Goal: Information Seeking & Learning: Learn about a topic

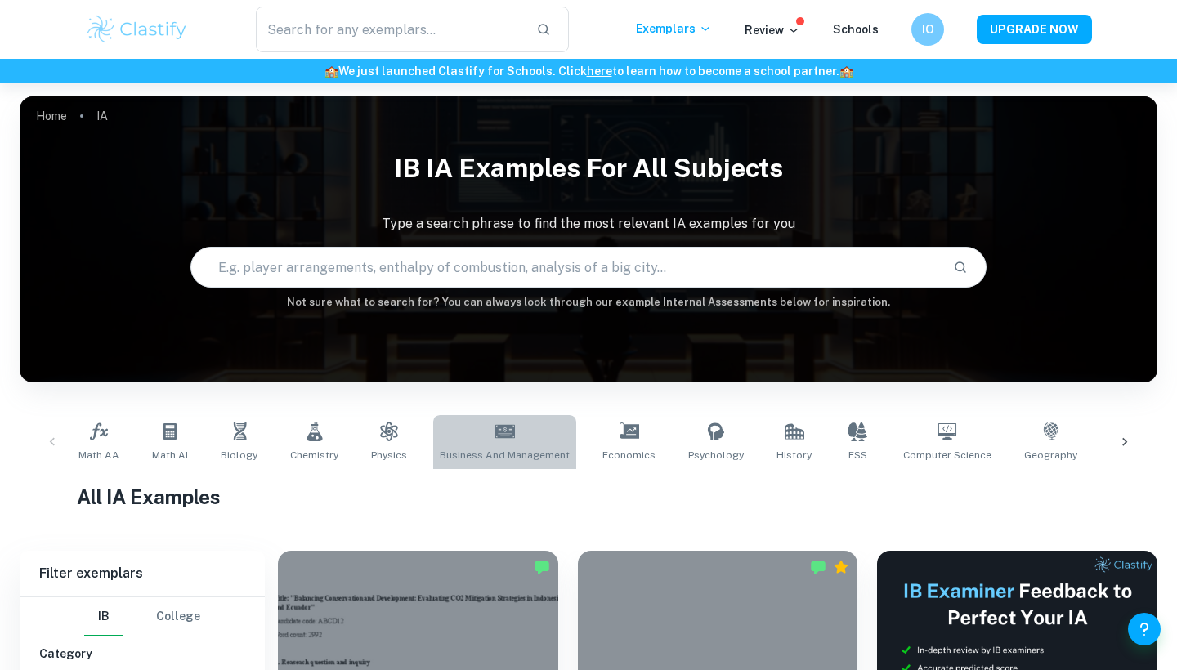
click at [504, 444] on link "Business and Management" at bounding box center [504, 442] width 143 height 54
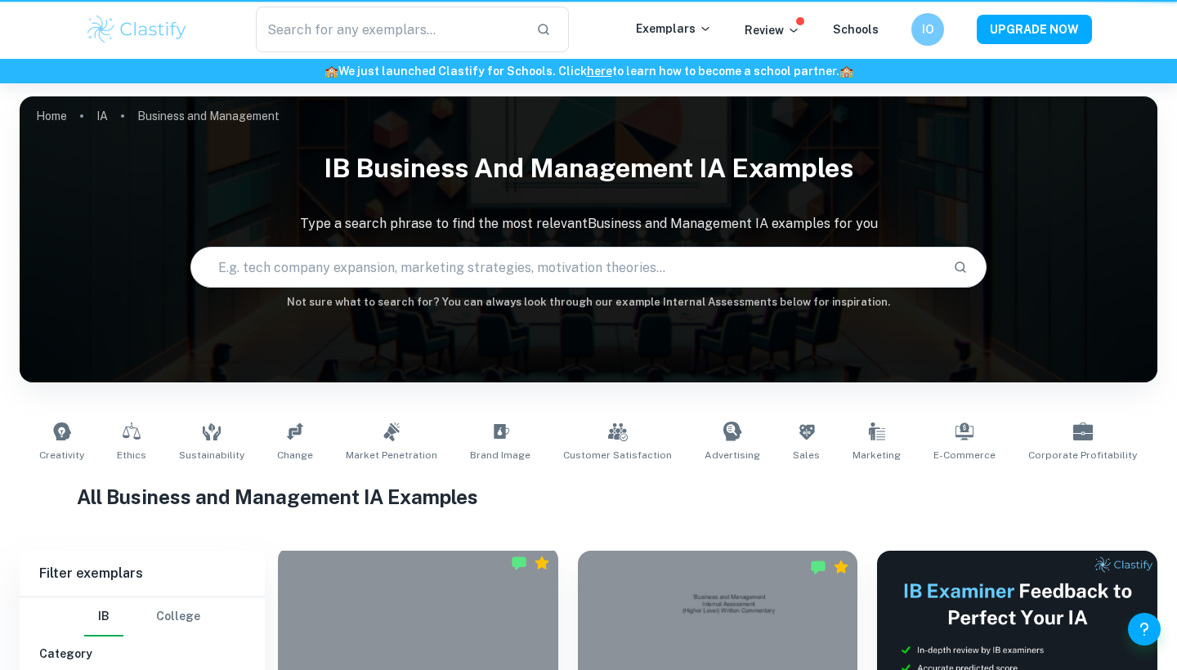
type input "Business and Management"
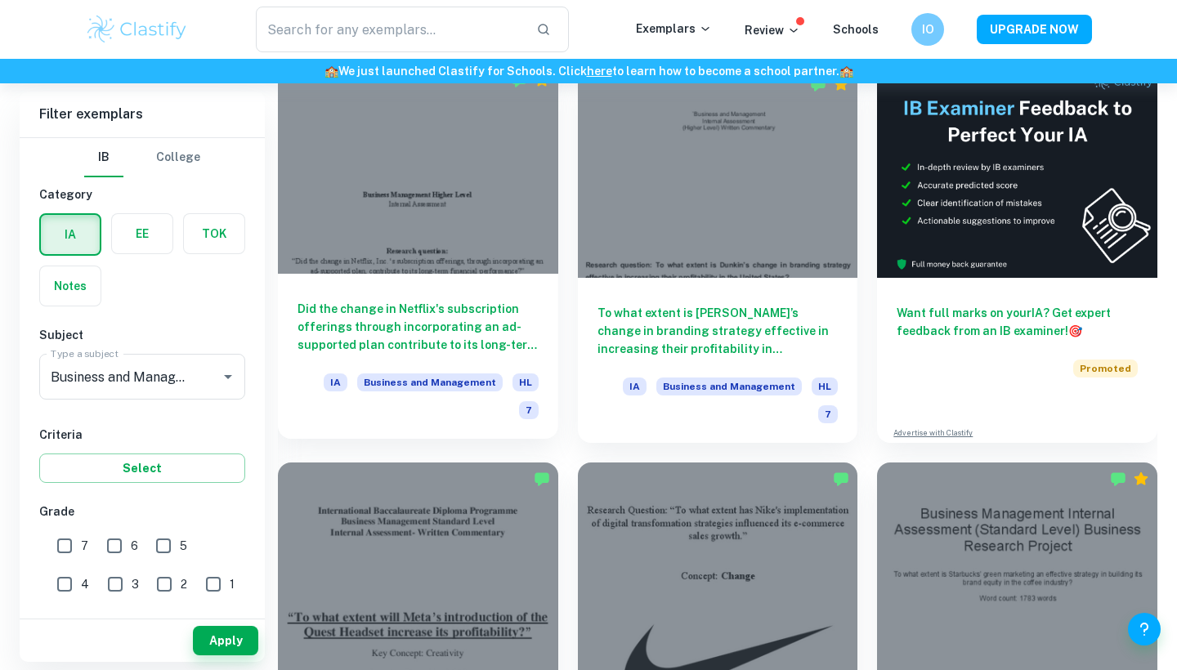
scroll to position [485, 0]
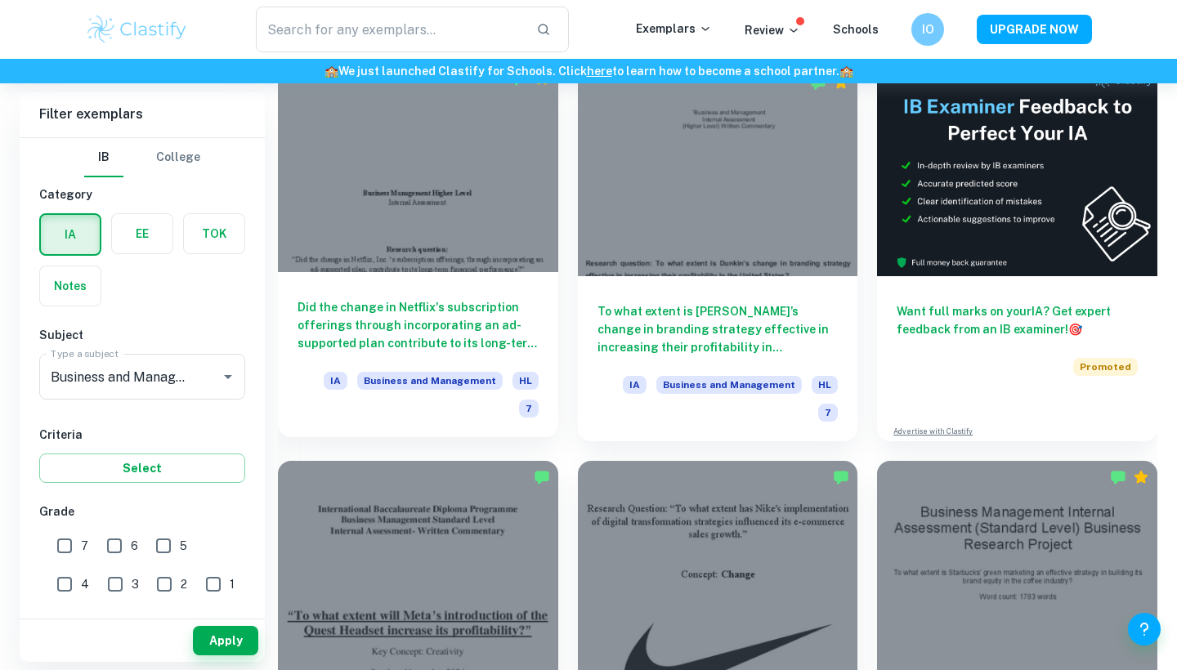
click at [473, 152] on div at bounding box center [418, 167] width 280 height 210
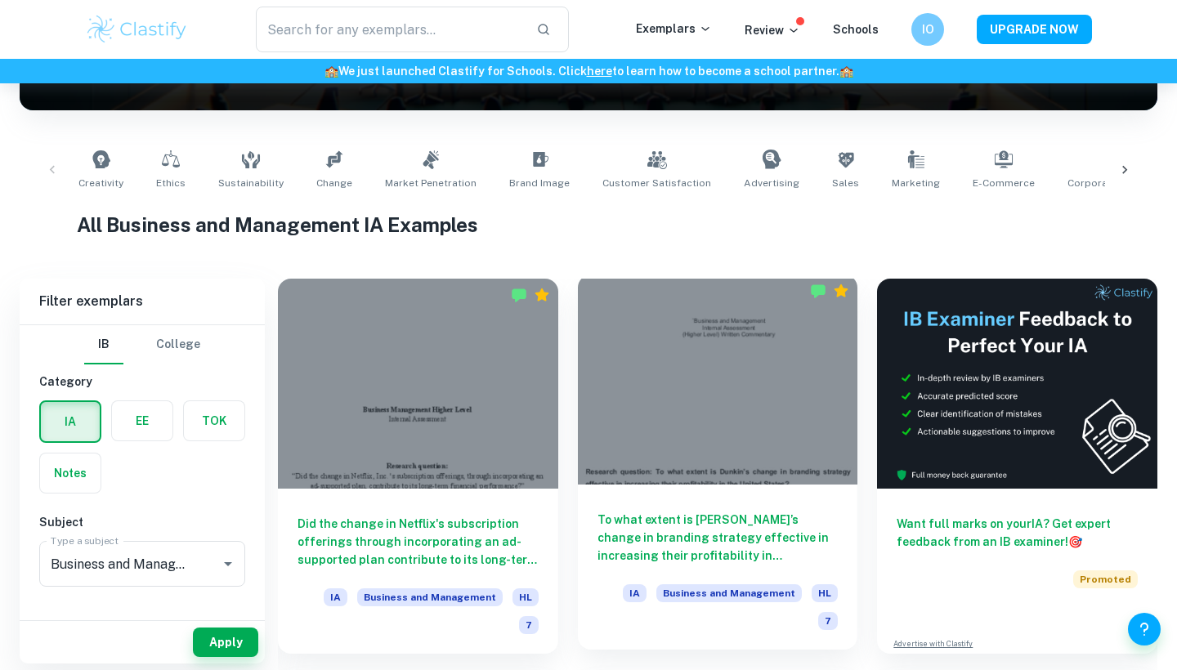
scroll to position [666, 0]
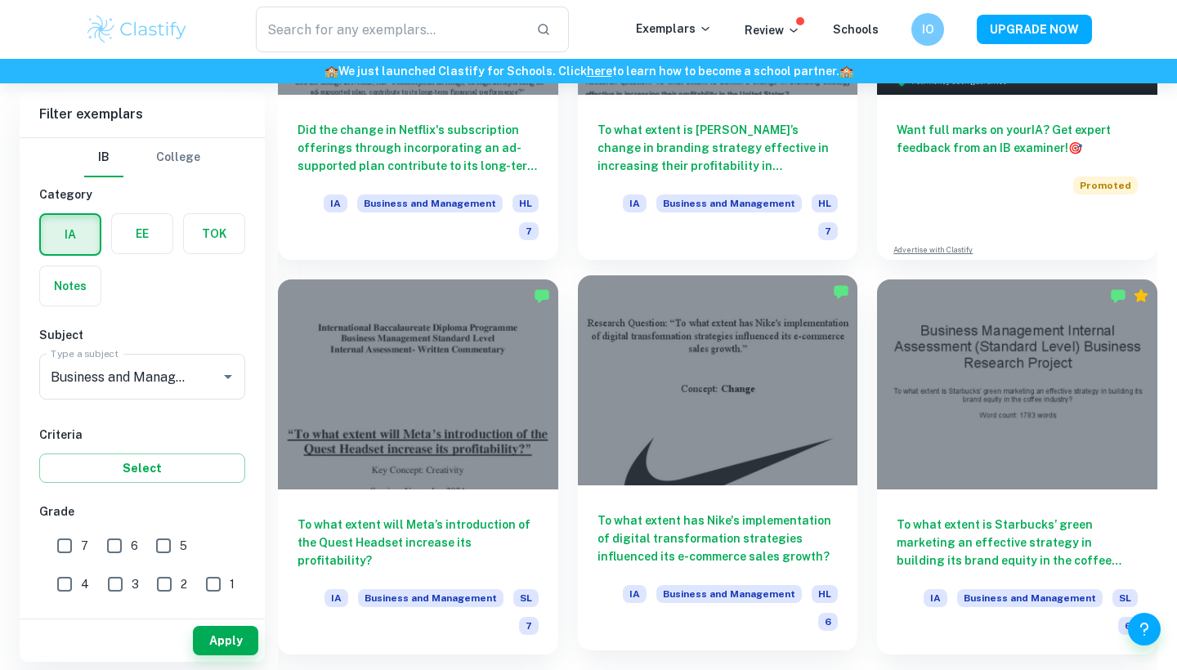
click at [760, 449] on div at bounding box center [718, 381] width 280 height 210
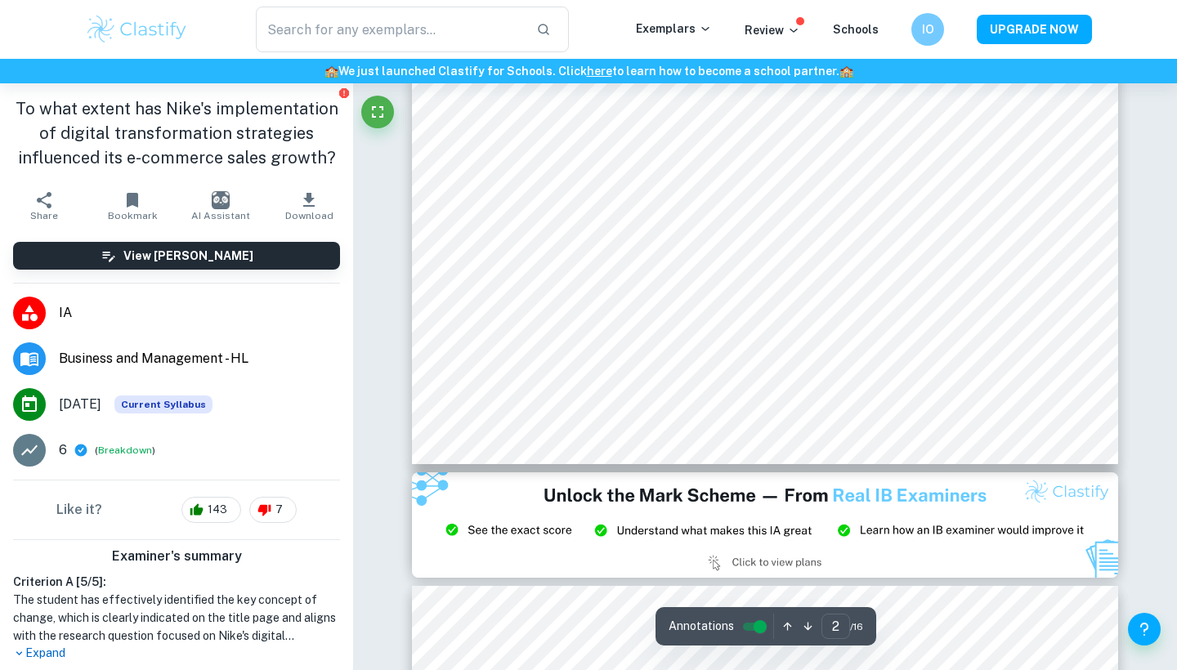
scroll to position [1586, 0]
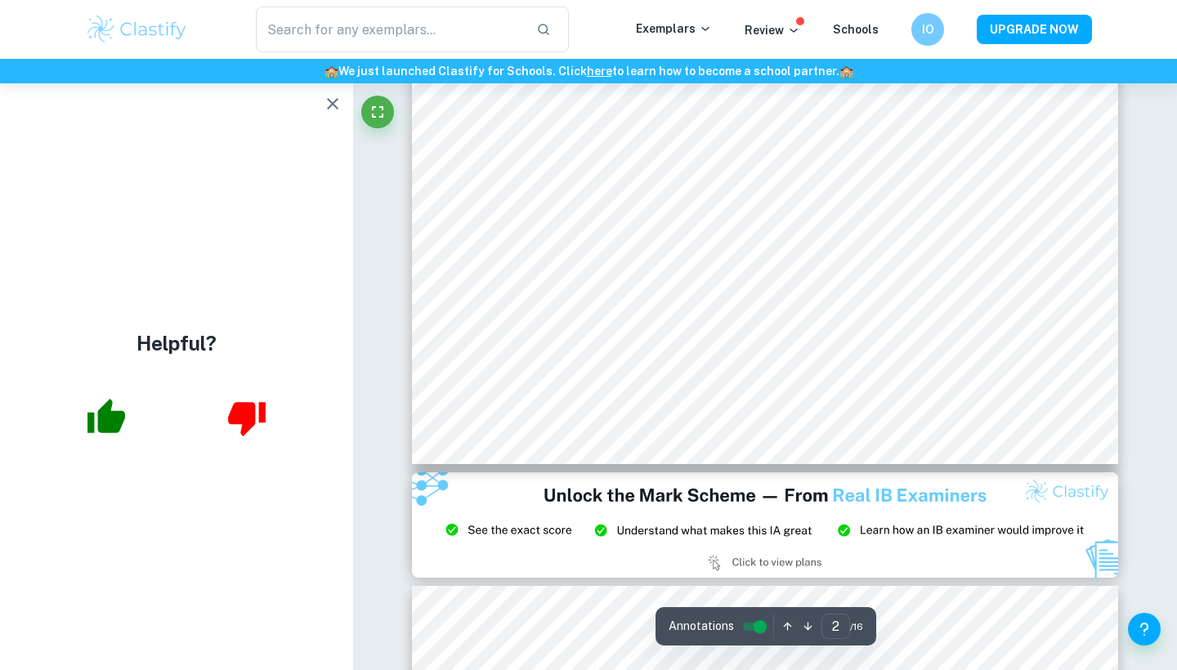
click at [330, 105] on icon "button" at bounding box center [333, 104] width 20 height 20
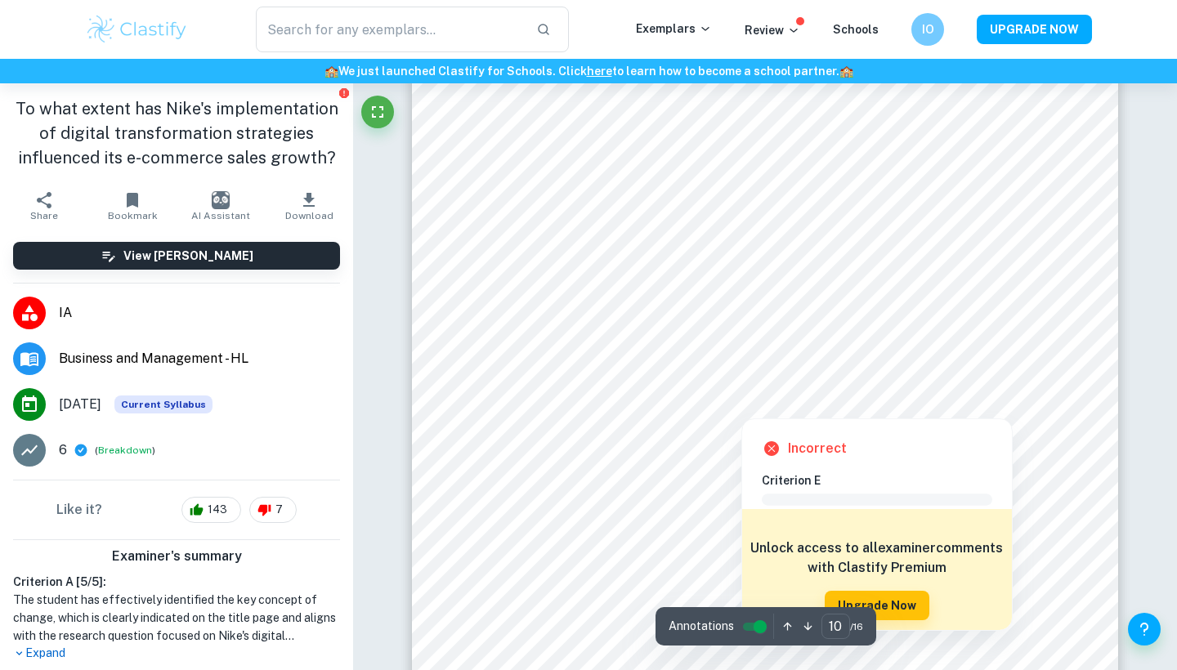
scroll to position [8978, 0]
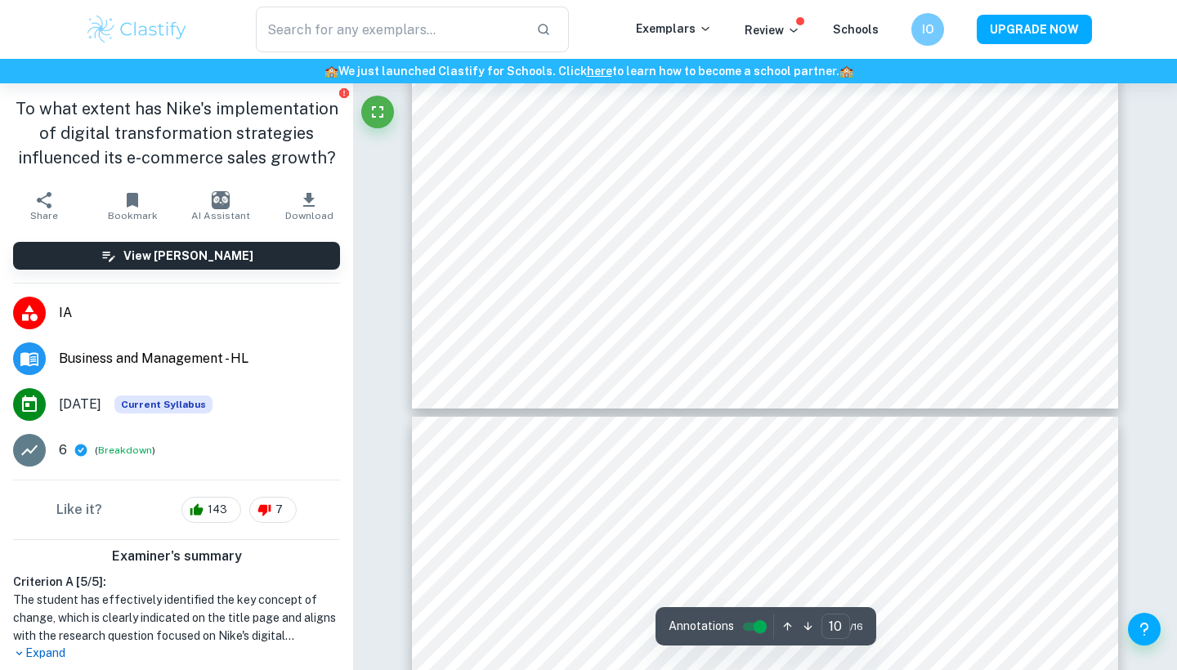
type input "11"
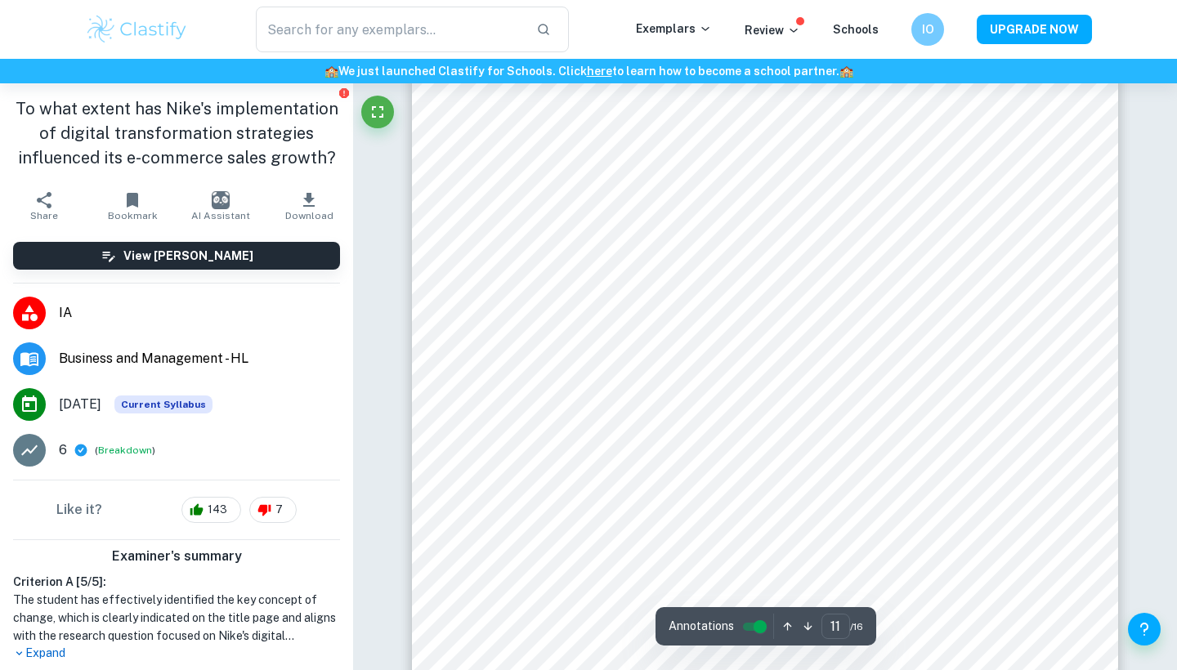
scroll to position [9797, 0]
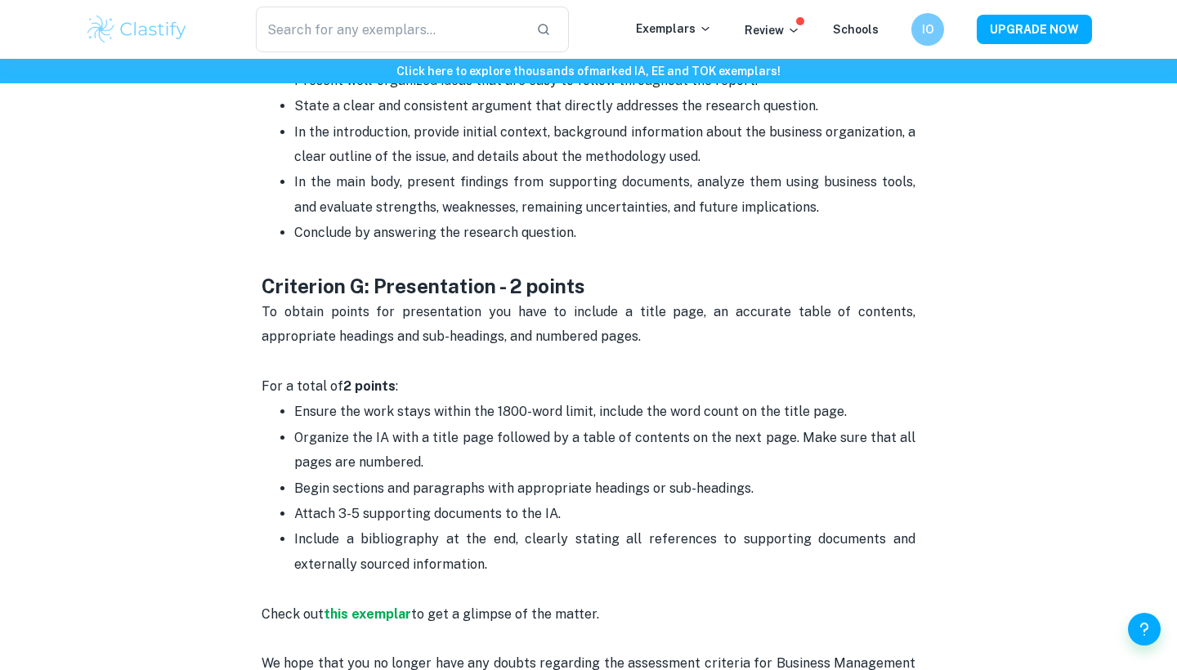
scroll to position [3576, 0]
